Goal: Task Accomplishment & Management: Manage account settings

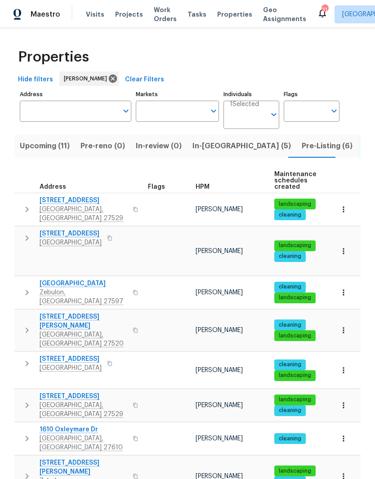
click at [302, 148] on span "Pre-Listing (6)" at bounding box center [327, 146] width 51 height 13
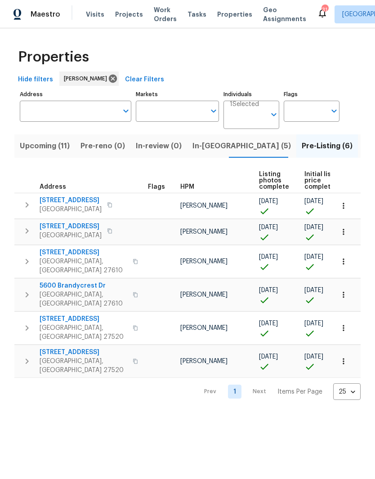
click at [212, 149] on span "In-reno (5)" at bounding box center [241, 146] width 98 height 13
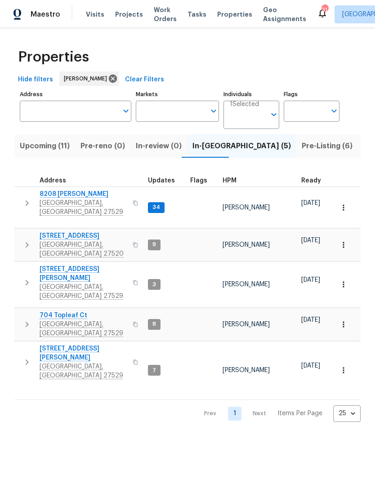
click at [47, 196] on span "8208 [PERSON_NAME]" at bounding box center [84, 194] width 88 height 9
click at [54, 196] on span "8208 [PERSON_NAME]" at bounding box center [84, 194] width 88 height 9
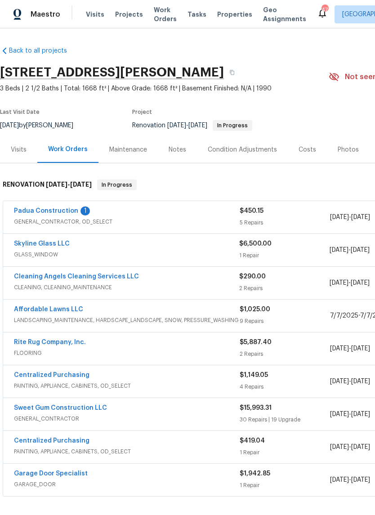
click at [29, 209] on link "Padua Construction" at bounding box center [46, 211] width 64 height 6
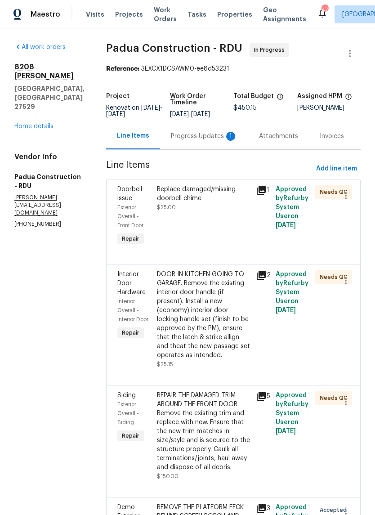
click at [211, 222] on div "Replace damaged/missing doorbell chime $25.00" at bounding box center [203, 216] width 99 height 68
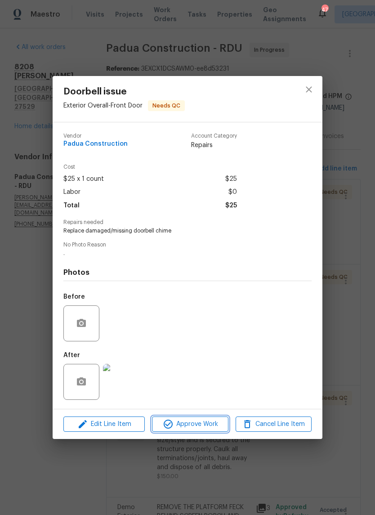
click at [210, 422] on span "Approve Work" at bounding box center [190, 424] width 71 height 11
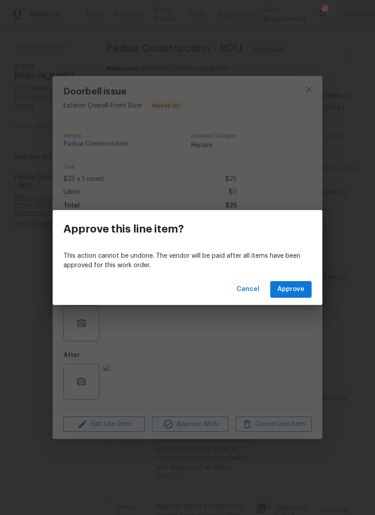
click at [303, 287] on span "Approve" at bounding box center [290, 289] width 27 height 11
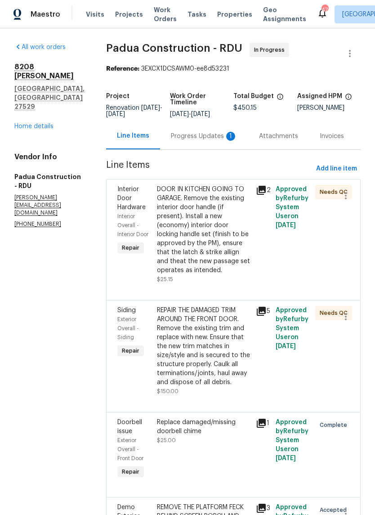
click at [215, 343] on div "REPAIR THE DAMAGED TRIM AROUND THE FRONT DOOR. Remove the existing trim and rep…" at bounding box center [203, 346] width 93 height 81
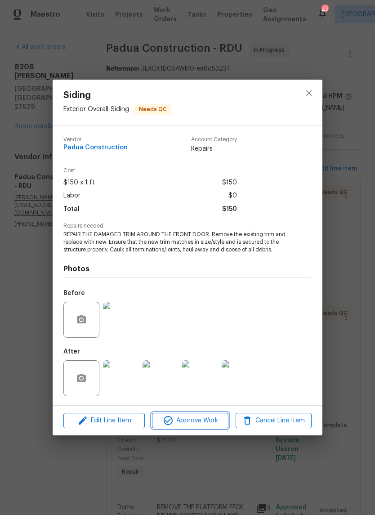
click at [202, 419] on span "Approve Work" at bounding box center [190, 420] width 71 height 11
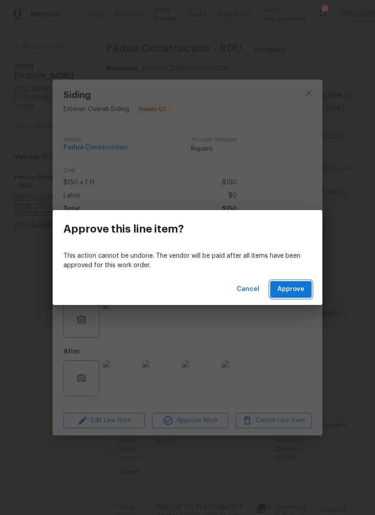
click at [303, 295] on button "Approve" at bounding box center [290, 289] width 41 height 17
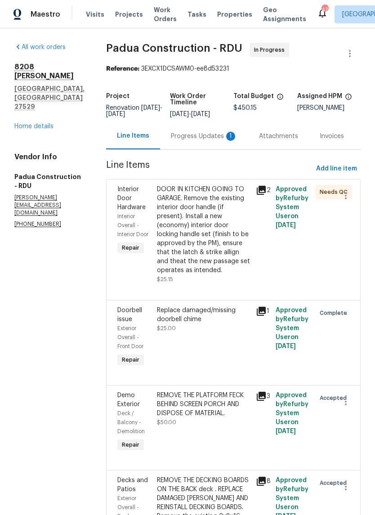
click at [225, 225] on div "DOOR IN KITCHEN GOING TO GARAGE. Remove the existing interior door handle (if p…" at bounding box center [203, 230] width 93 height 90
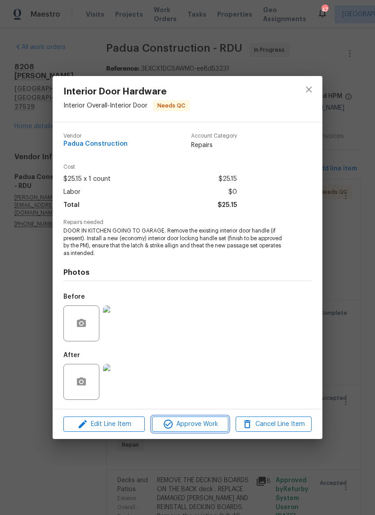
click at [212, 426] on span "Approve Work" at bounding box center [190, 424] width 71 height 11
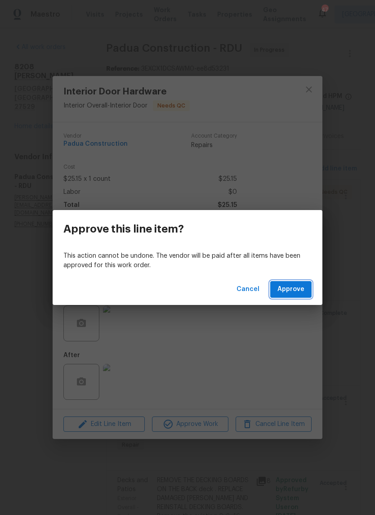
click at [301, 292] on span "Approve" at bounding box center [290, 289] width 27 height 11
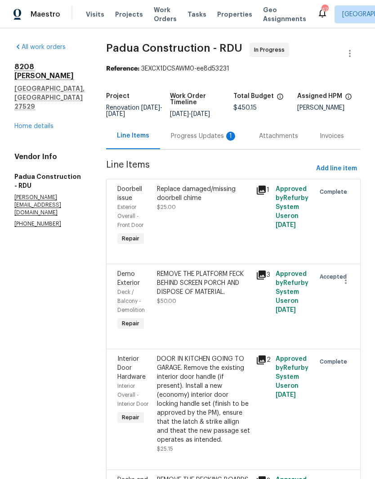
click at [192, 134] on div "Progress Updates 1" at bounding box center [204, 136] width 67 height 9
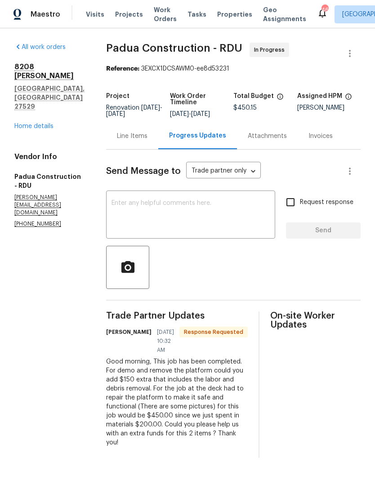
click at [117, 137] on div "Line Items" at bounding box center [132, 136] width 31 height 9
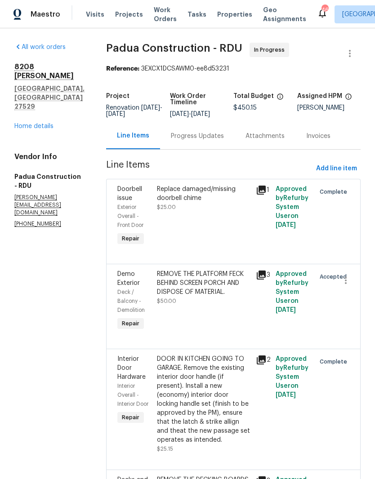
click at [192, 313] on div "REMOVE THE PLATFORM FECK BEHIND SCREEN PORCH AND DISPOSE OF MATERIAL. $50.00" at bounding box center [203, 301] width 99 height 68
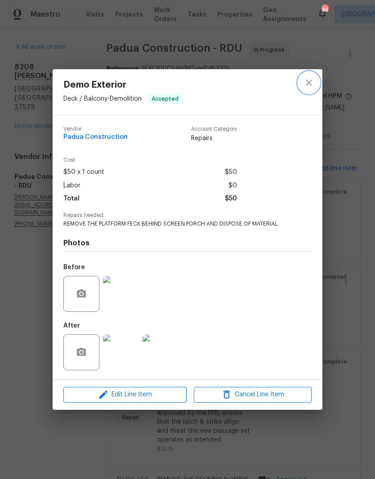
click at [306, 86] on icon "close" at bounding box center [308, 82] width 11 height 11
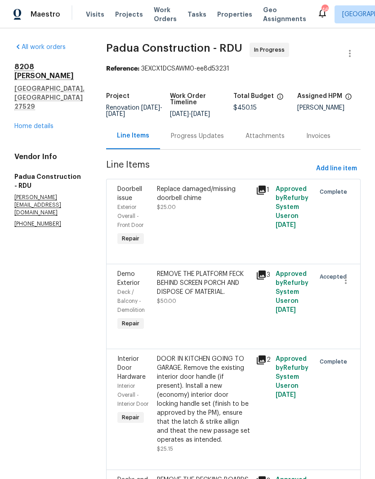
click at [189, 137] on div "Progress Updates" at bounding box center [197, 136] width 53 height 9
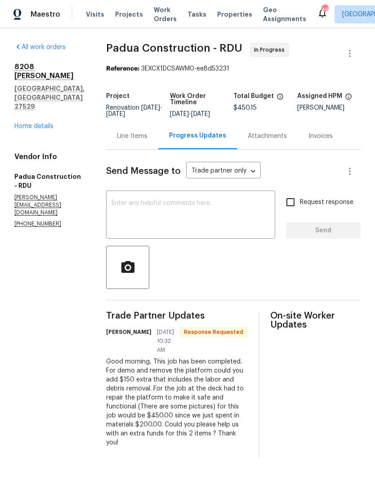
click at [125, 136] on div "Line Items" at bounding box center [132, 136] width 31 height 9
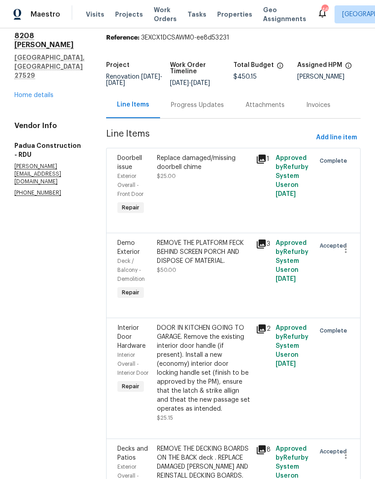
scroll to position [30, 0]
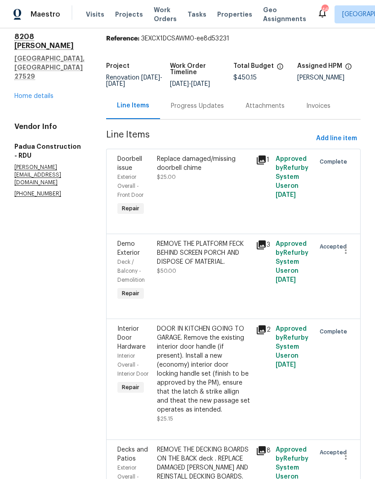
click at [189, 107] on div "Progress Updates" at bounding box center [197, 106] width 53 height 9
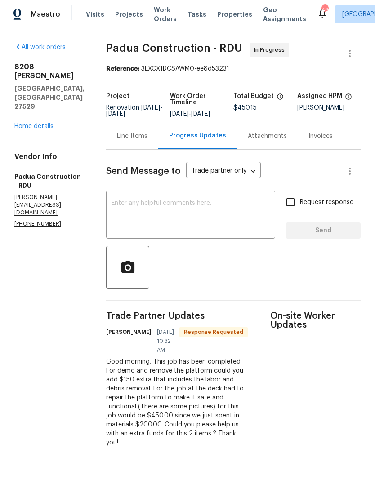
click at [123, 139] on div "Line Items" at bounding box center [132, 136] width 31 height 9
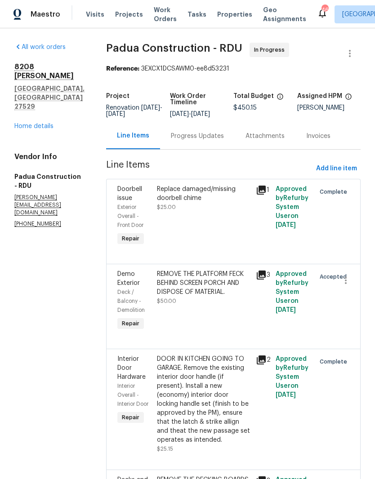
click at [22, 125] on link "Home details" at bounding box center [33, 126] width 39 height 6
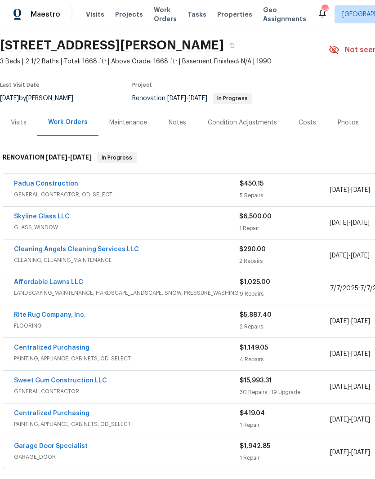
scroll to position [26, 0]
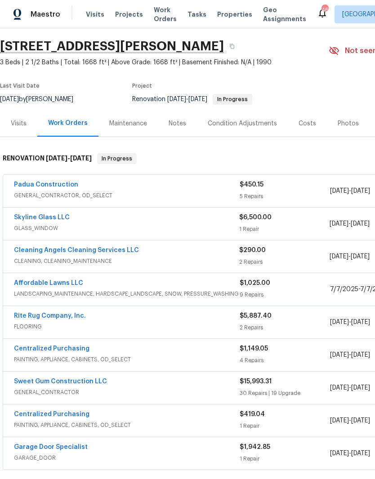
click at [34, 187] on link "Padua Construction" at bounding box center [46, 185] width 64 height 6
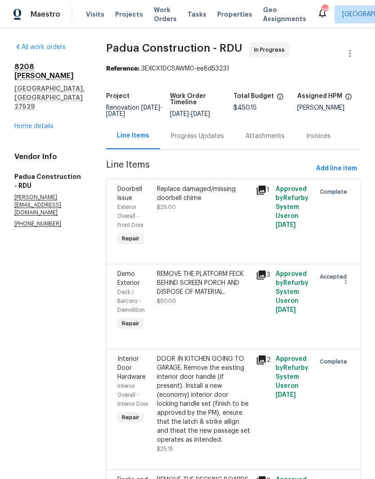
click at [171, 137] on div "Progress Updates" at bounding box center [197, 136] width 53 height 9
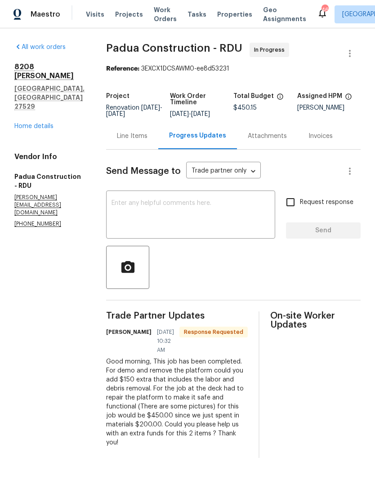
click at [215, 198] on div "x ​" at bounding box center [190, 216] width 169 height 46
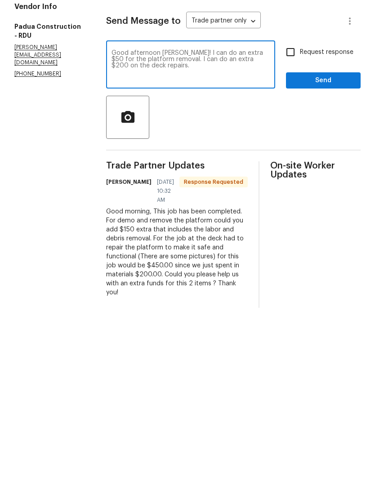
type textarea "Good afternoon [PERSON_NAME]! I can do an extra $50 for the platform removal. I…"
click at [293, 193] on input "Request response" at bounding box center [290, 202] width 19 height 19
checkbox input "true"
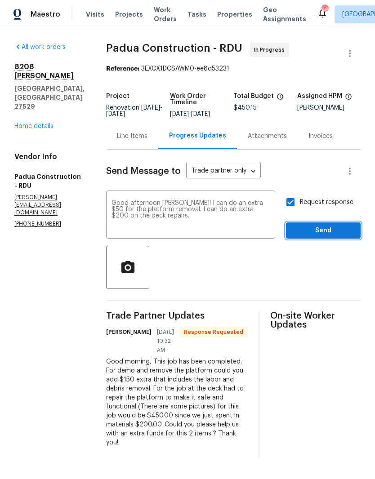
click at [343, 235] on span "Send" at bounding box center [323, 230] width 60 height 11
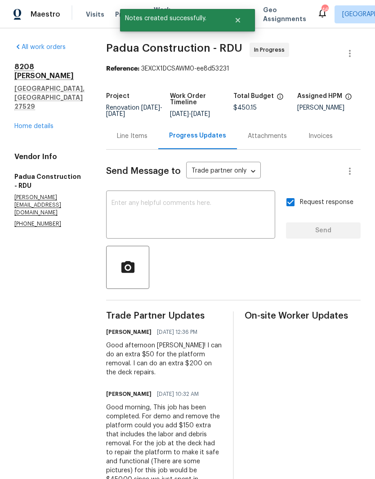
click at [117, 139] on div "Line Items" at bounding box center [132, 136] width 31 height 9
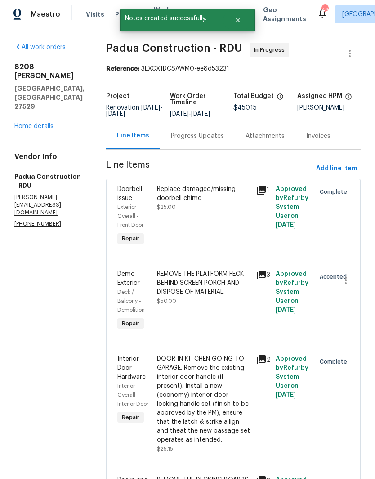
click at [165, 231] on div "Replace damaged/missing doorbell chime $25.00" at bounding box center [203, 216] width 99 height 68
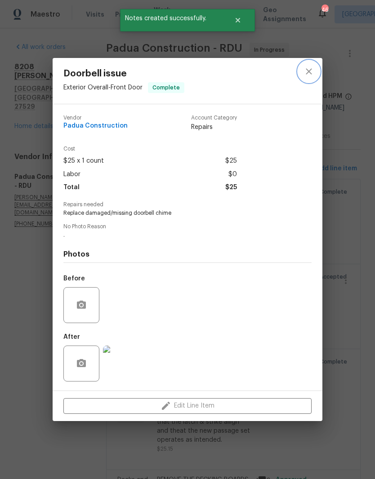
click at [302, 63] on button "close" at bounding box center [309, 72] width 22 height 22
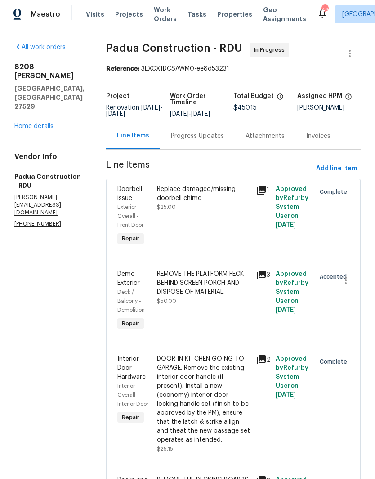
click at [154, 315] on div "REMOVE THE PLATFORM FECK BEHIND SCREEN PORCH AND DISPOSE OF MATERIAL. $50.00" at bounding box center [203, 301] width 99 height 68
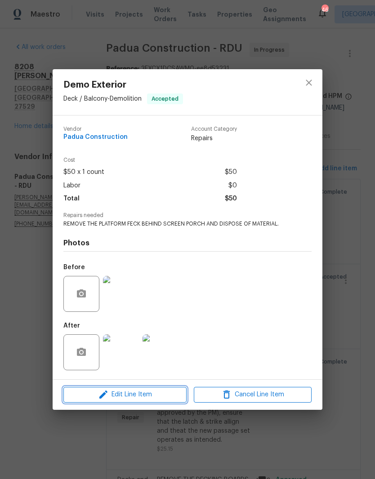
click at [128, 398] on span "Edit Line Item" at bounding box center [125, 394] width 118 height 11
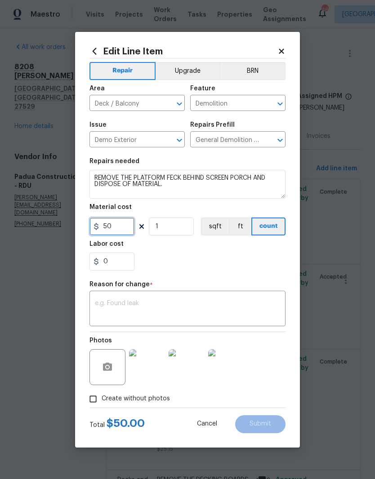
click at [118, 231] on input "50" at bounding box center [111, 227] width 45 height 18
click at [178, 235] on input "1" at bounding box center [171, 227] width 45 height 18
type input "2"
click at [241, 262] on div "0" at bounding box center [187, 262] width 196 height 18
click at [208, 303] on textarea at bounding box center [187, 309] width 185 height 19
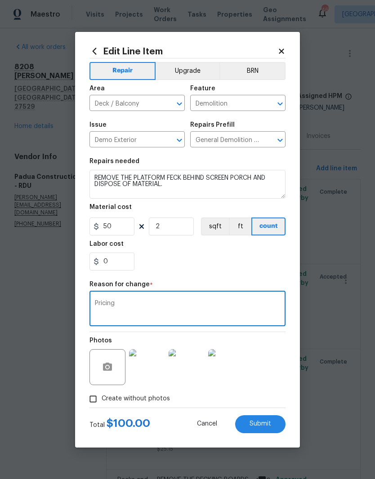
type textarea "Pricing"
click at [250, 266] on div "0" at bounding box center [187, 262] width 196 height 18
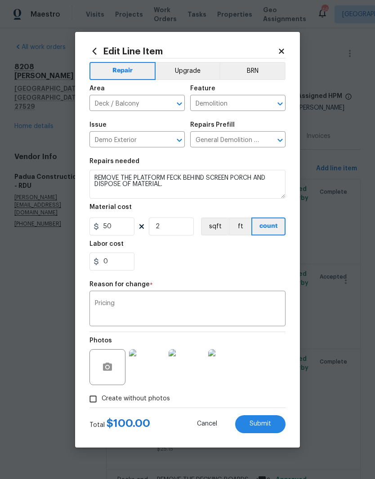
click at [271, 430] on button "Submit" at bounding box center [260, 424] width 50 height 18
type input "1"
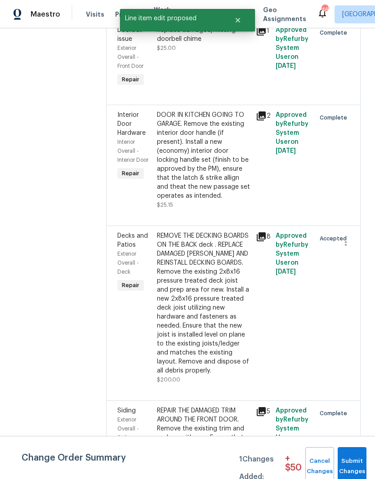
scroll to position [298, 0]
click at [210, 334] on div "REMOVE THE DECKING BOARDS ON THE BACK deck . REPLACE DAMAGED [PERSON_NAME] AND …" at bounding box center [203, 304] width 93 height 144
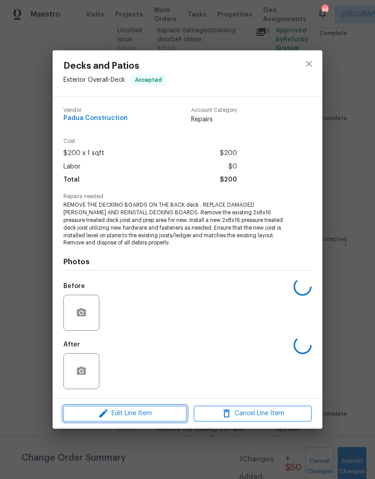
click at [162, 417] on span "Edit Line Item" at bounding box center [125, 413] width 118 height 11
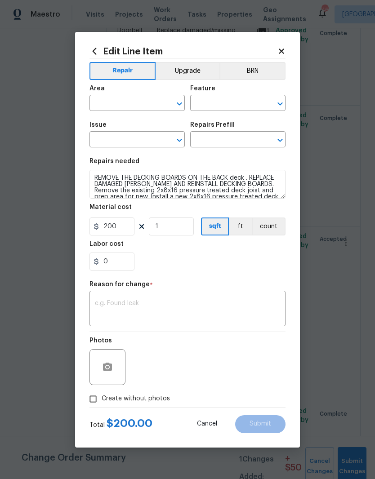
type input "Exterior Overall"
type input "Deck"
type input "Decks and Patios"
type input "Deck Joist 2x8 $4.21"
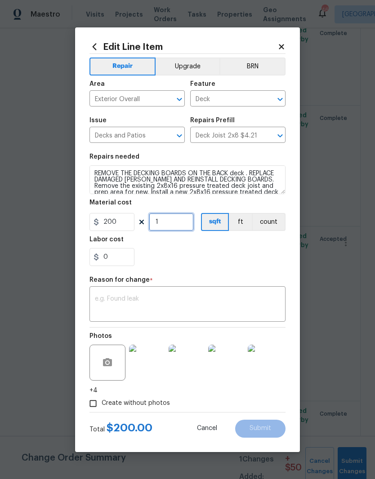
click at [168, 227] on input "1" at bounding box center [171, 222] width 45 height 18
type input "2"
click at [186, 302] on textarea at bounding box center [187, 305] width 185 height 19
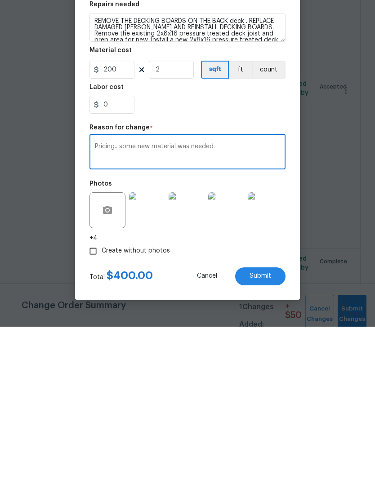
type textarea "Pricing.. some new material was needed."
click at [269, 425] on span "Submit" at bounding box center [260, 428] width 22 height 7
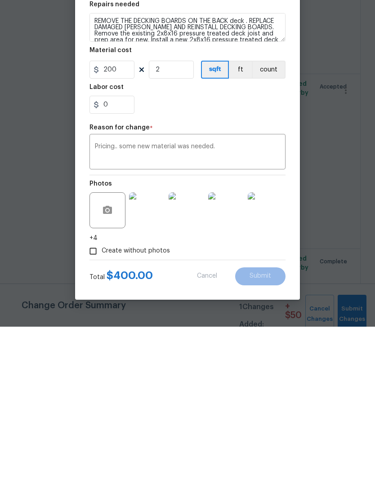
scroll to position [37, 0]
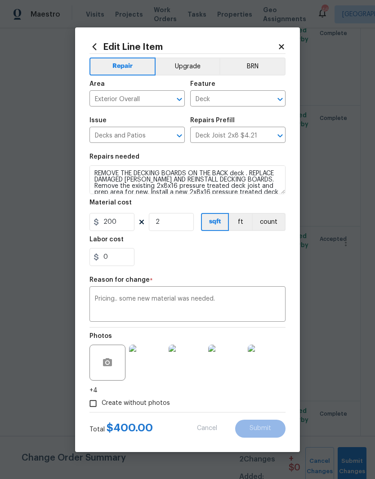
type input "1"
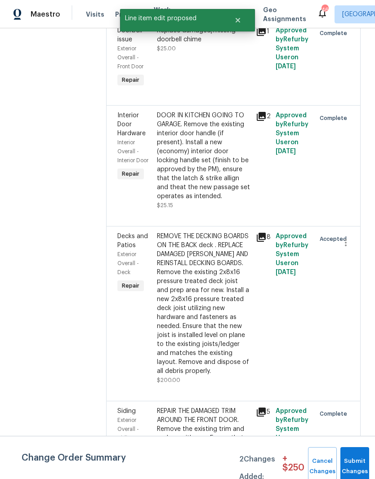
scroll to position [0, 0]
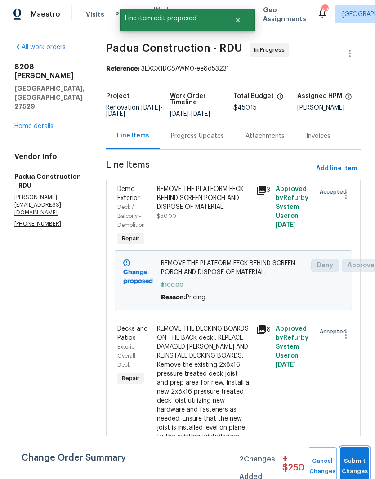
click at [357, 462] on button "Submit Changes" at bounding box center [354, 466] width 29 height 39
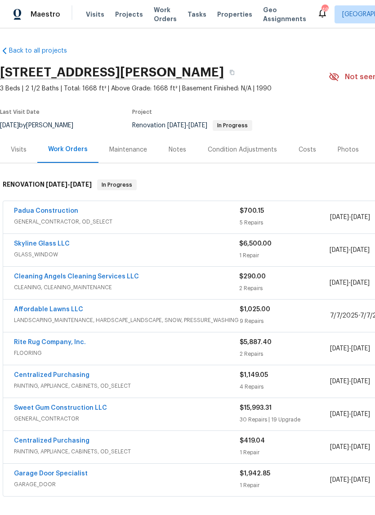
click at [42, 278] on link "Cleaning Angels Cleaning Services LLC" at bounding box center [76, 276] width 125 height 6
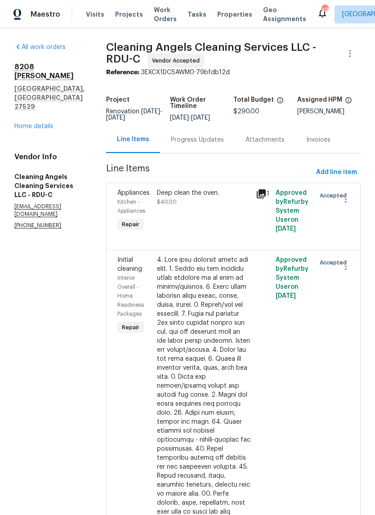
click at [216, 142] on div "Progress Updates" at bounding box center [197, 139] width 53 height 9
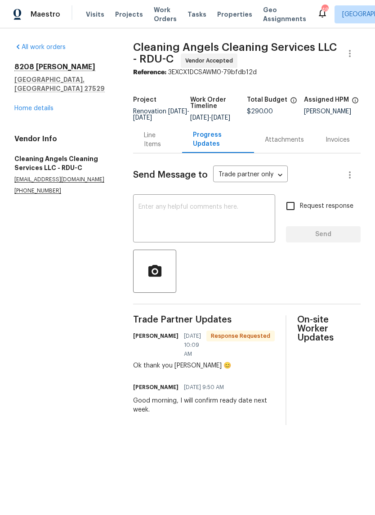
click at [163, 226] on textarea at bounding box center [203, 219] width 131 height 31
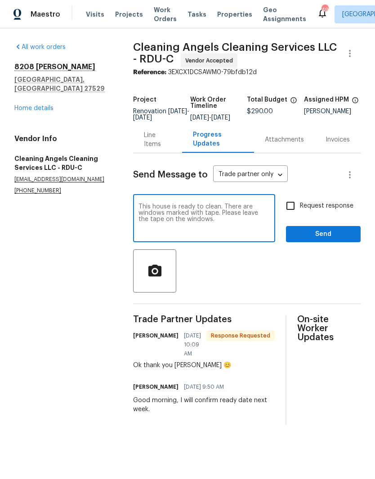
type textarea "This house is ready to clean. There are windows marked with tape. Please leave …"
click at [293, 210] on input "Request response" at bounding box center [290, 205] width 19 height 19
checkbox input "true"
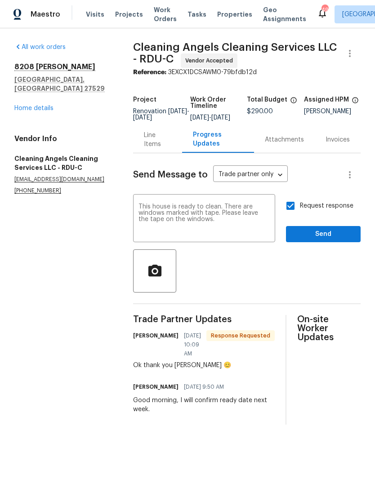
click at [189, 216] on textarea "This house is ready to clean. There are windows marked with tape. Please leave …" at bounding box center [203, 219] width 131 height 31
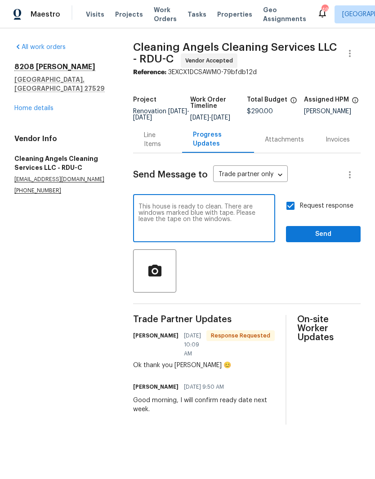
type textarea "This house is ready to clean. There are windows marked blue with tape. Please l…"
click at [350, 234] on button "Send" at bounding box center [323, 234] width 75 height 17
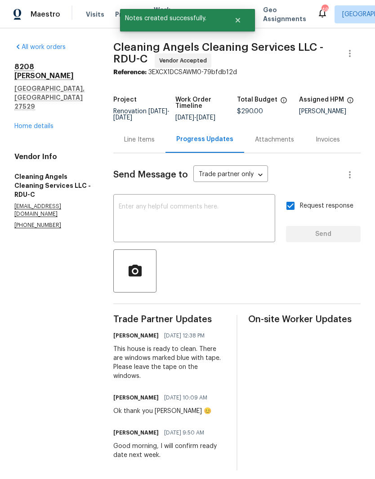
click at [27, 123] on link "Home details" at bounding box center [33, 126] width 39 height 6
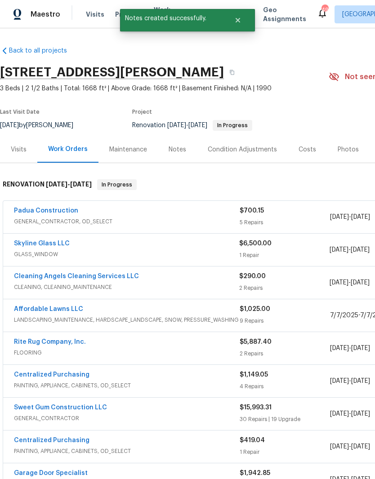
click at [31, 240] on link "Skyline Glass LLC" at bounding box center [42, 243] width 56 height 6
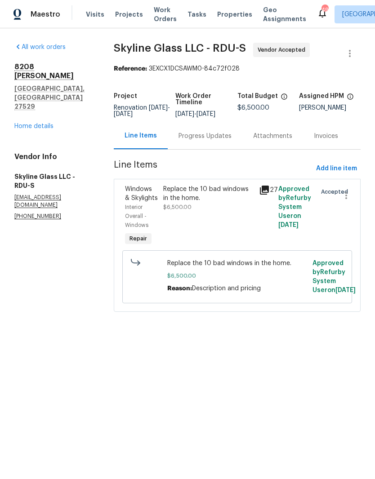
click at [218, 141] on div "Progress Updates" at bounding box center [204, 136] width 53 height 9
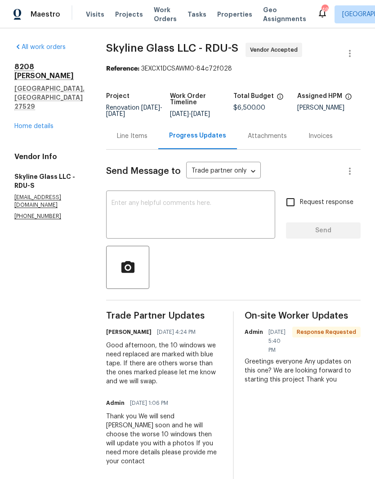
click at [120, 220] on textarea at bounding box center [190, 215] width 158 height 31
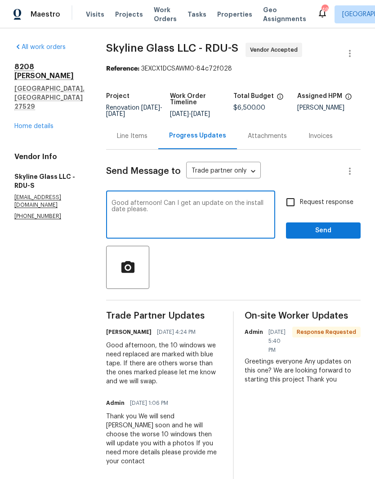
type textarea "Good afternoon! Can I get an update on the install date please."
click at [350, 229] on span "Send" at bounding box center [323, 230] width 60 height 11
